Goal: Transaction & Acquisition: Purchase product/service

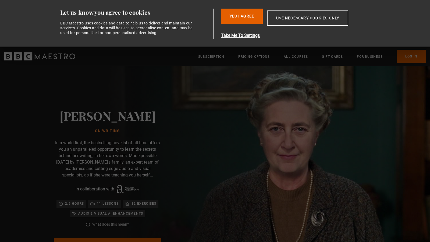
scroll to position [0, 141]
click at [215, 130] on div "[PERSON_NAME] On writing In a world-first, the bestselling novelist of all time…" at bounding box center [107, 190] width 215 height 248
click at [248, 17] on button "Yes I Agree" at bounding box center [242, 16] width 42 height 15
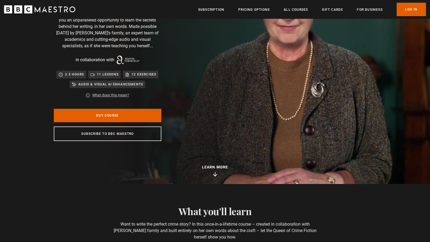
scroll to position [78, 0]
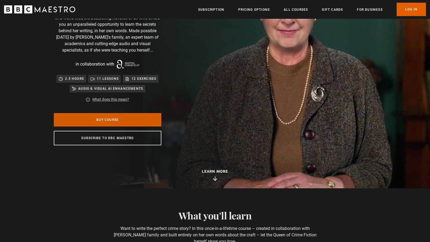
click at [152, 119] on link "Buy Course" at bounding box center [108, 119] width 108 height 13
